Goal: Information Seeking & Learning: Learn about a topic

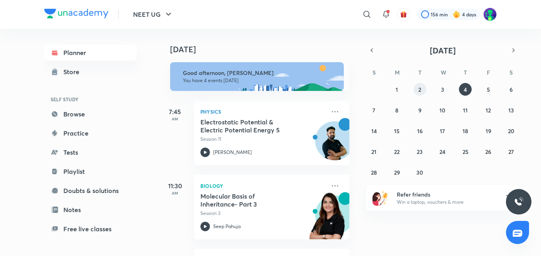
click at [418, 91] on button "2" at bounding box center [420, 89] width 13 height 13
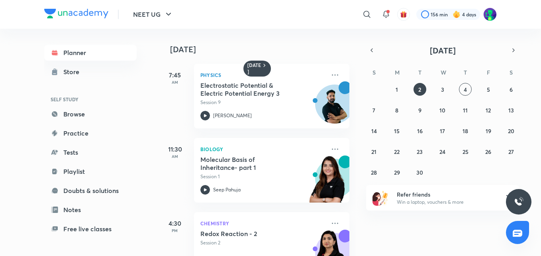
scroll to position [33, 0]
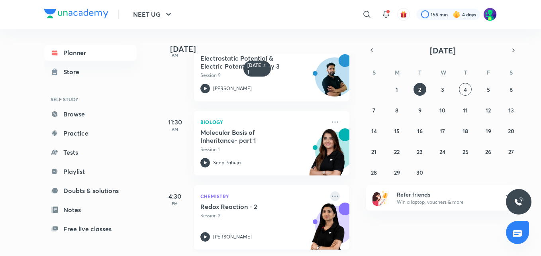
click at [333, 191] on icon at bounding box center [336, 196] width 10 height 10
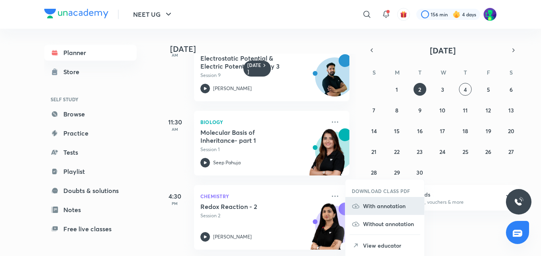
click at [394, 209] on p "With annotation" at bounding box center [390, 206] width 55 height 8
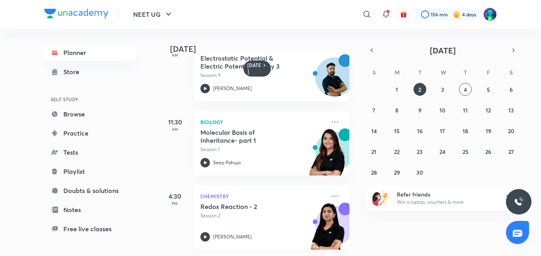
click at [229, 203] on h5 "Redox Reaction - 2" at bounding box center [250, 207] width 99 height 8
